Goal: Understand site structure: Understand site structure

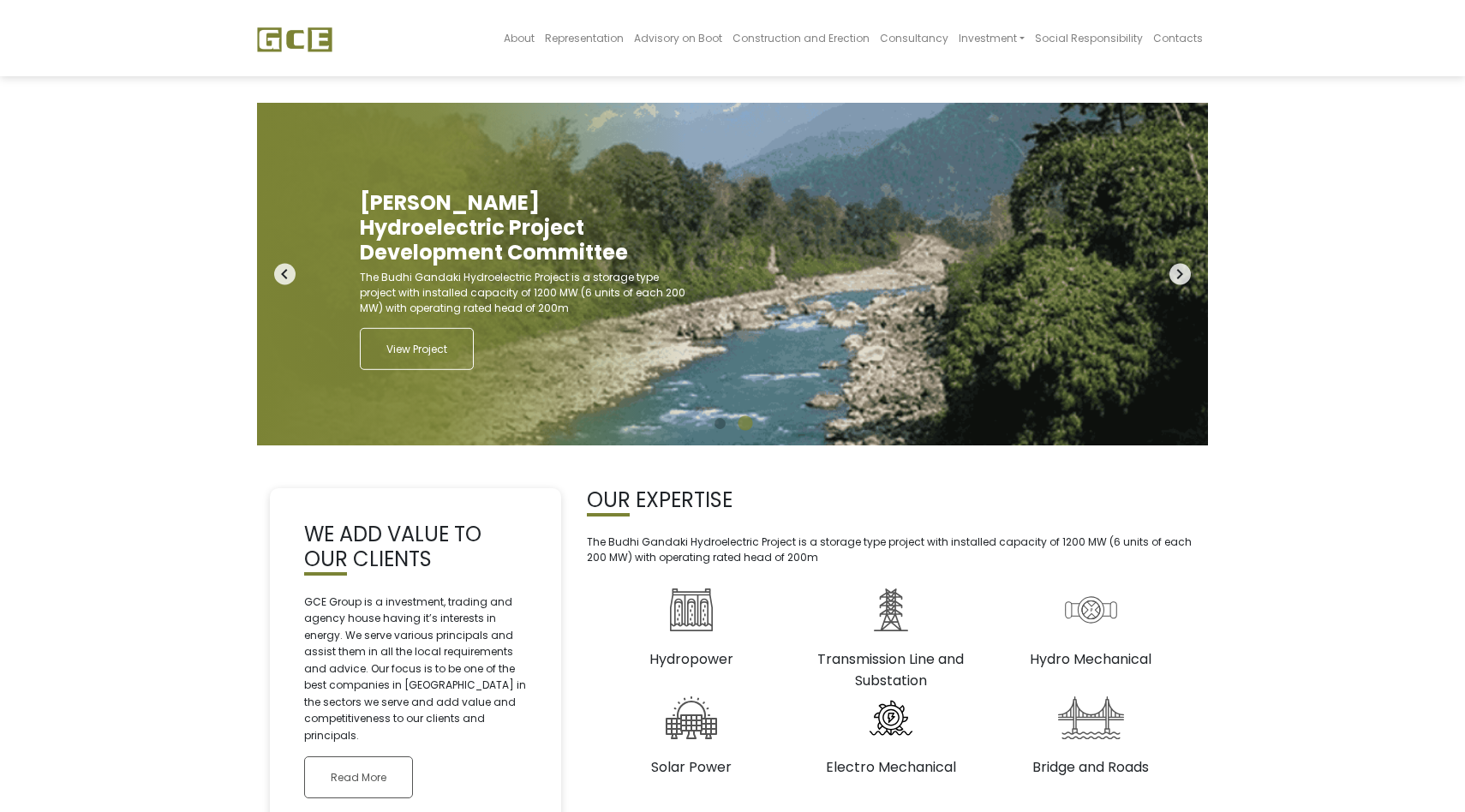
click at [501, 60] on div "About Representation Advisory on Boot Construction and Erection Consultancy Inv…" at bounding box center [774, 38] width 865 height 66
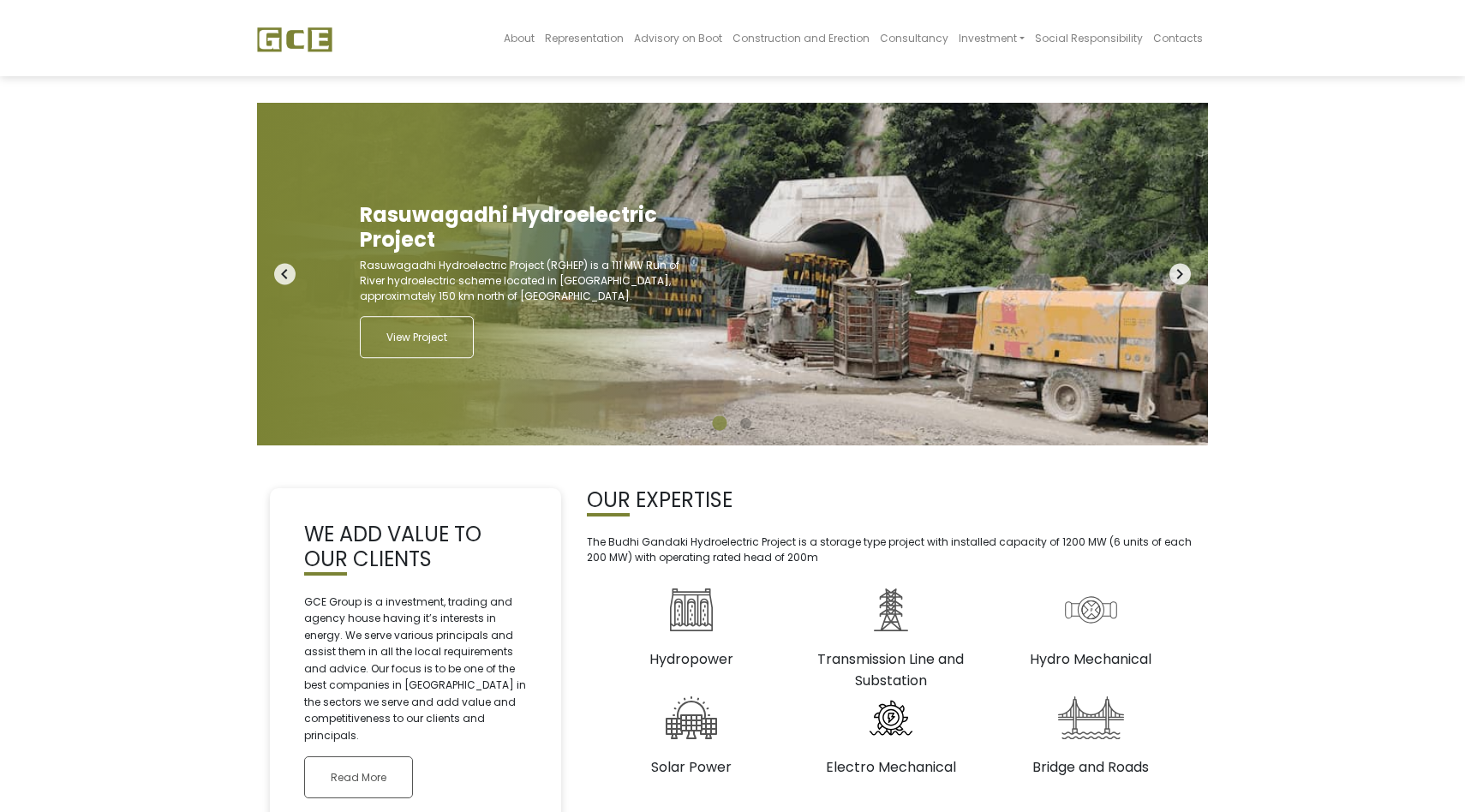
click at [316, 265] on div "Rasuwagadhi Hydroelectric Project Rasuwagadhi Hydroelectric Project (RGHEP) is …" at bounding box center [471, 273] width 428 height 342
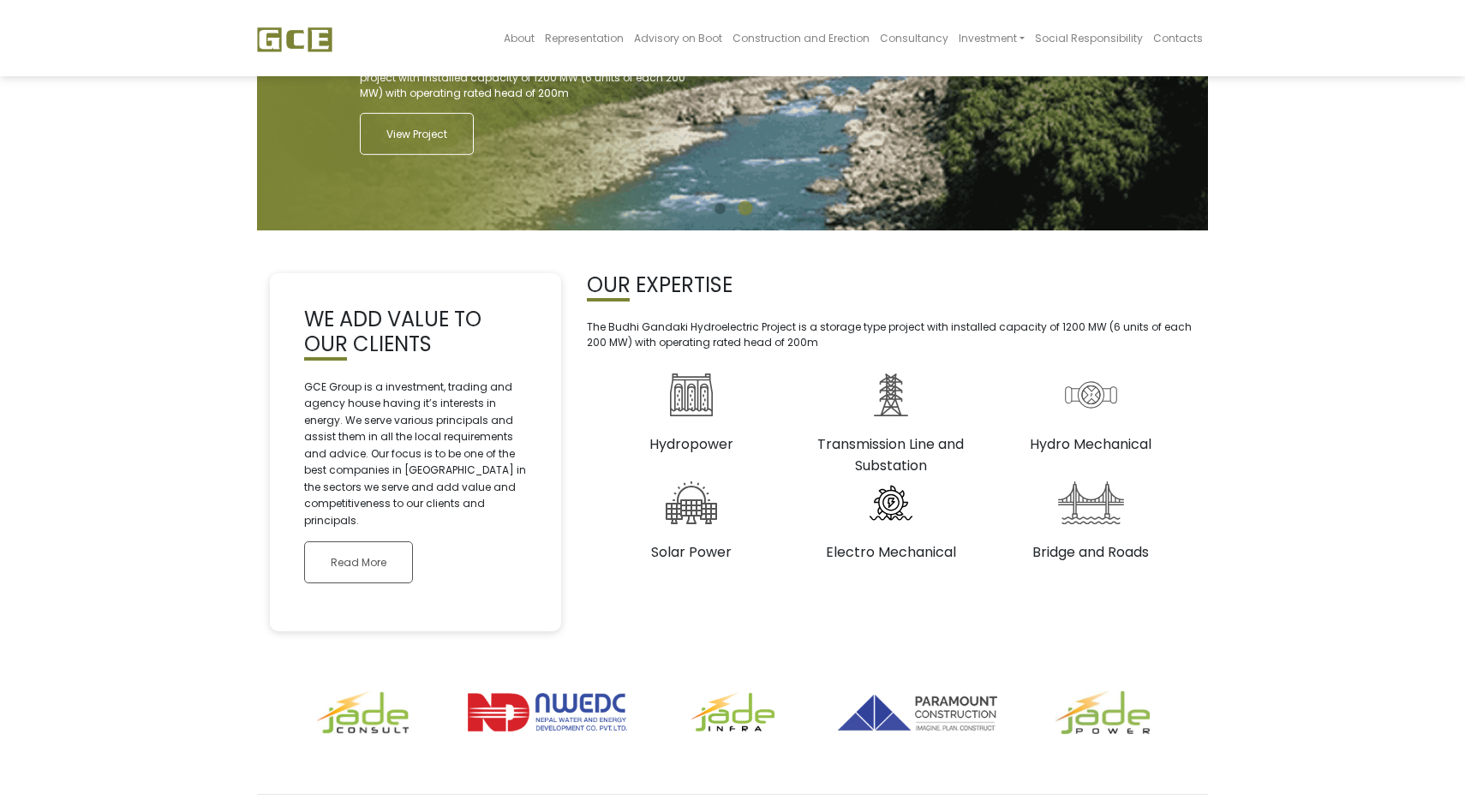
scroll to position [266, 0]
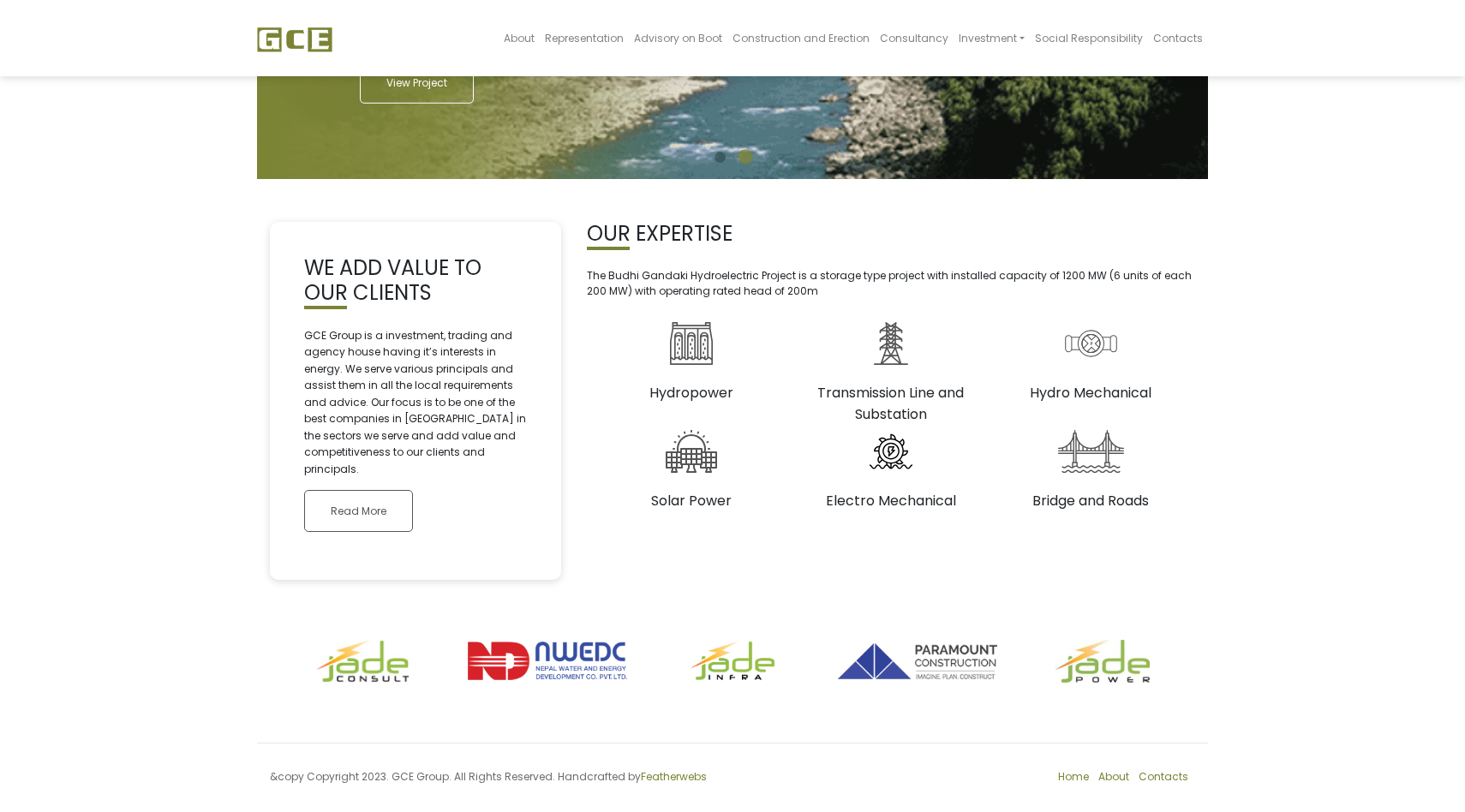
click at [90, 74] on nav "About Representation Advisory on Boot Construction and Erection Consultancy Inv…" at bounding box center [732, 38] width 1465 height 76
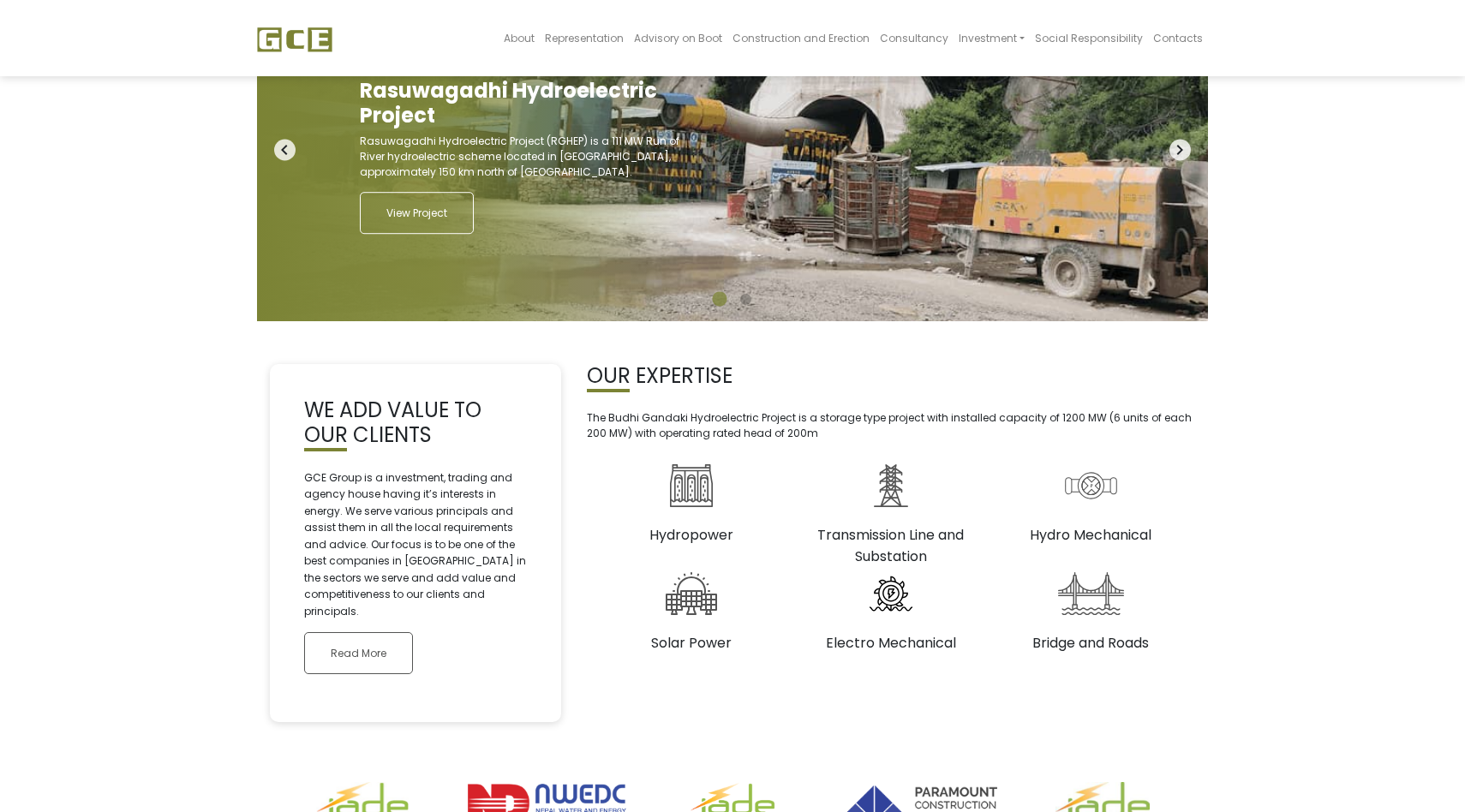
scroll to position [0, 0]
